Goal: Task Accomplishment & Management: Use online tool/utility

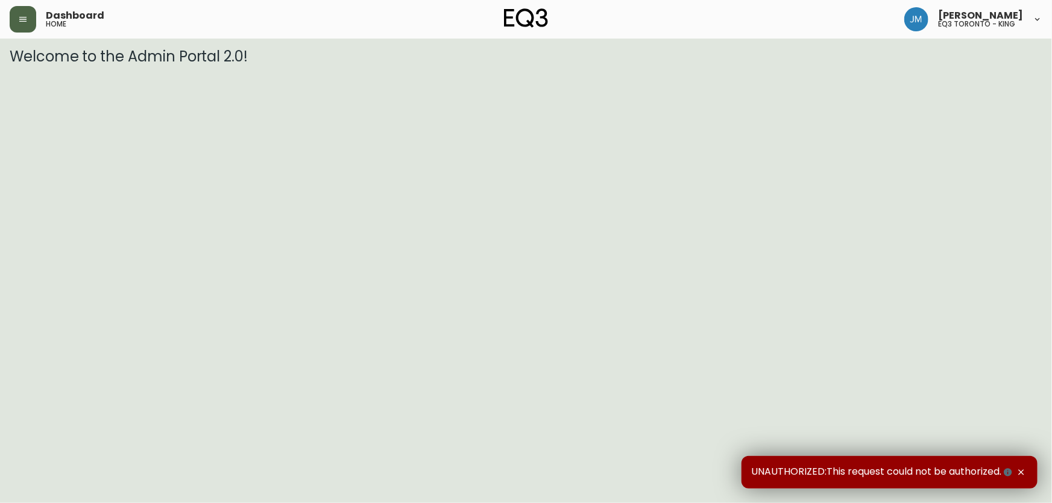
click at [24, 23] on icon "button" at bounding box center [23, 19] width 10 height 10
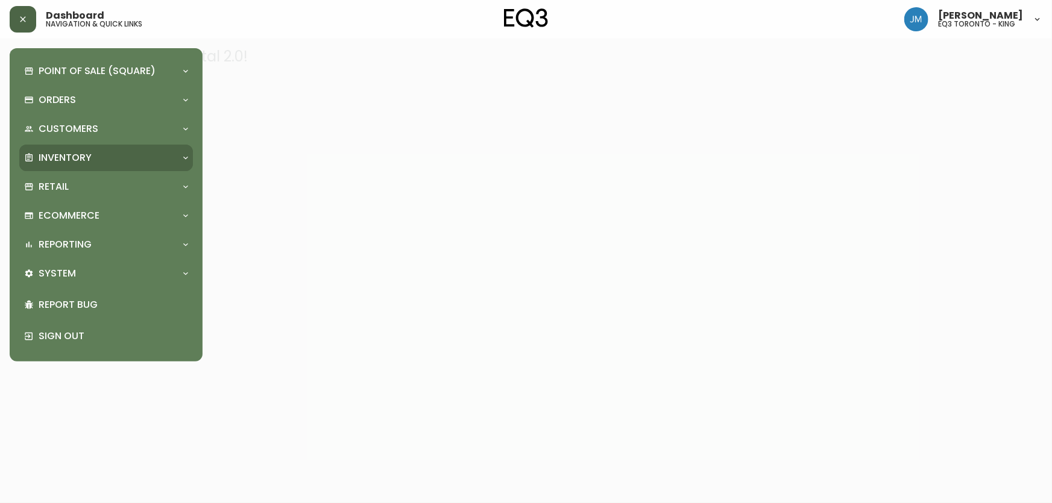
click at [49, 153] on p "Inventory" at bounding box center [65, 157] width 53 height 13
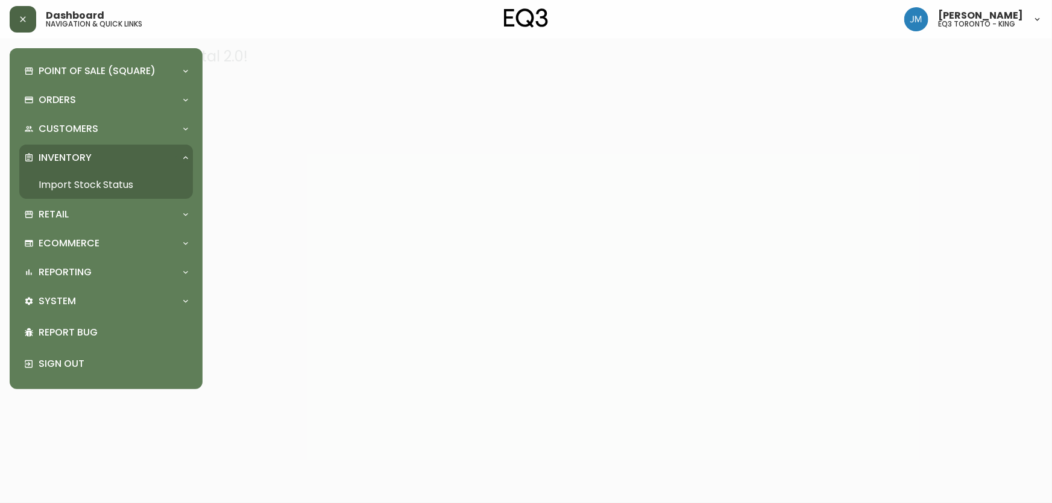
click at [68, 186] on link "Import Stock Status" at bounding box center [106, 185] width 174 height 28
